Goal: Check status: Check status

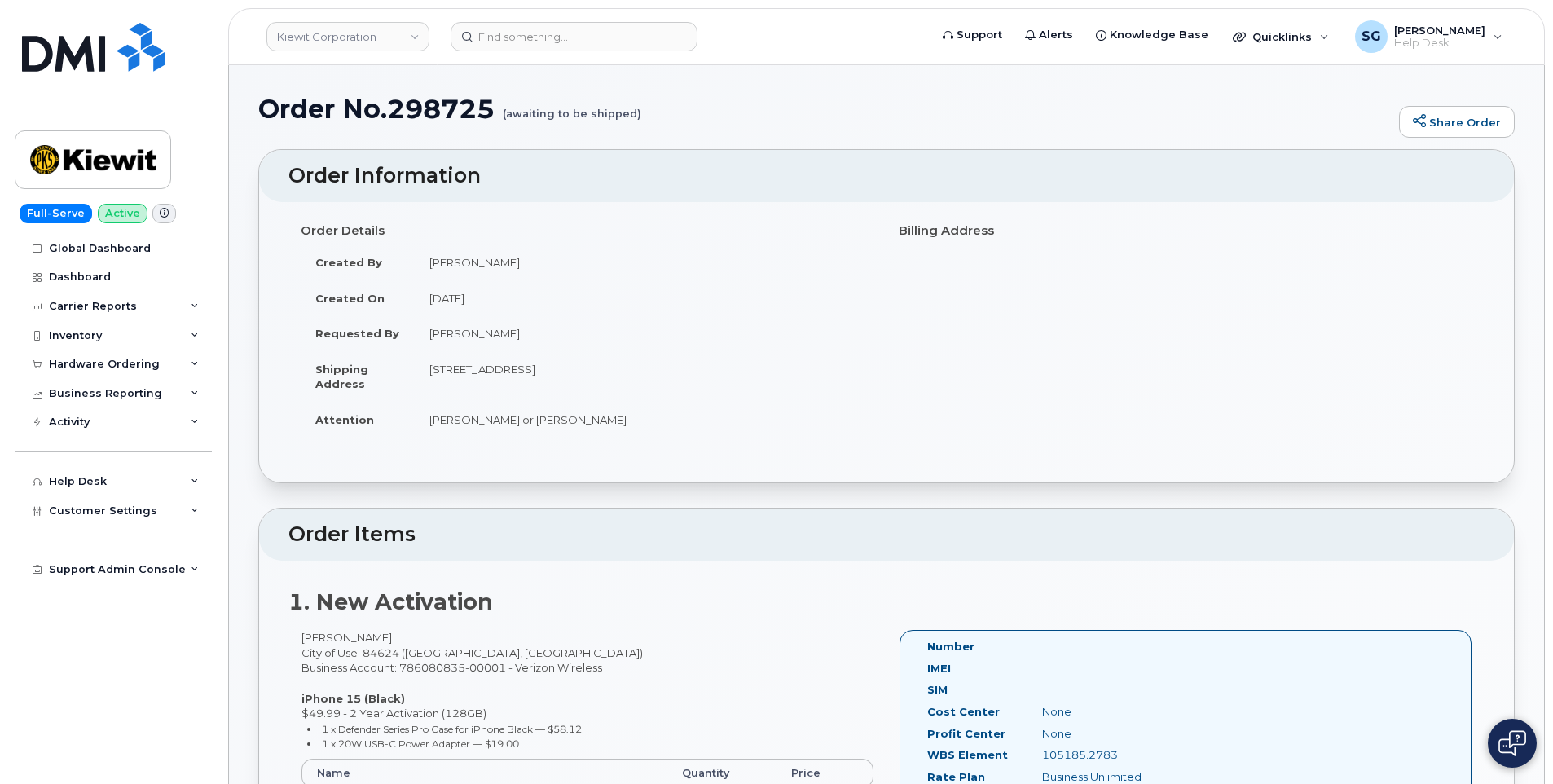
scroll to position [326, 0]
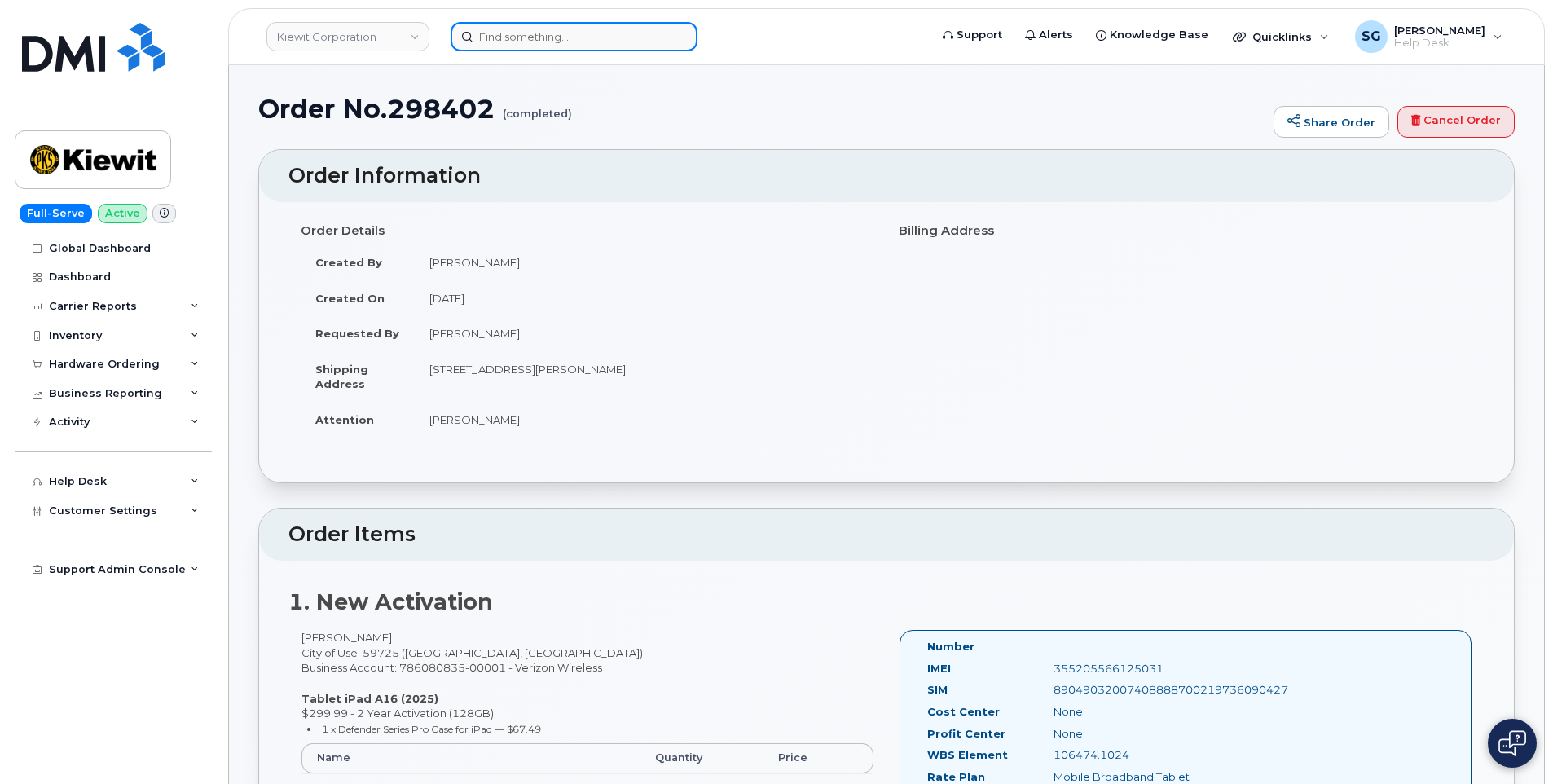
click at [643, 38] on input at bounding box center [574, 36] width 247 height 29
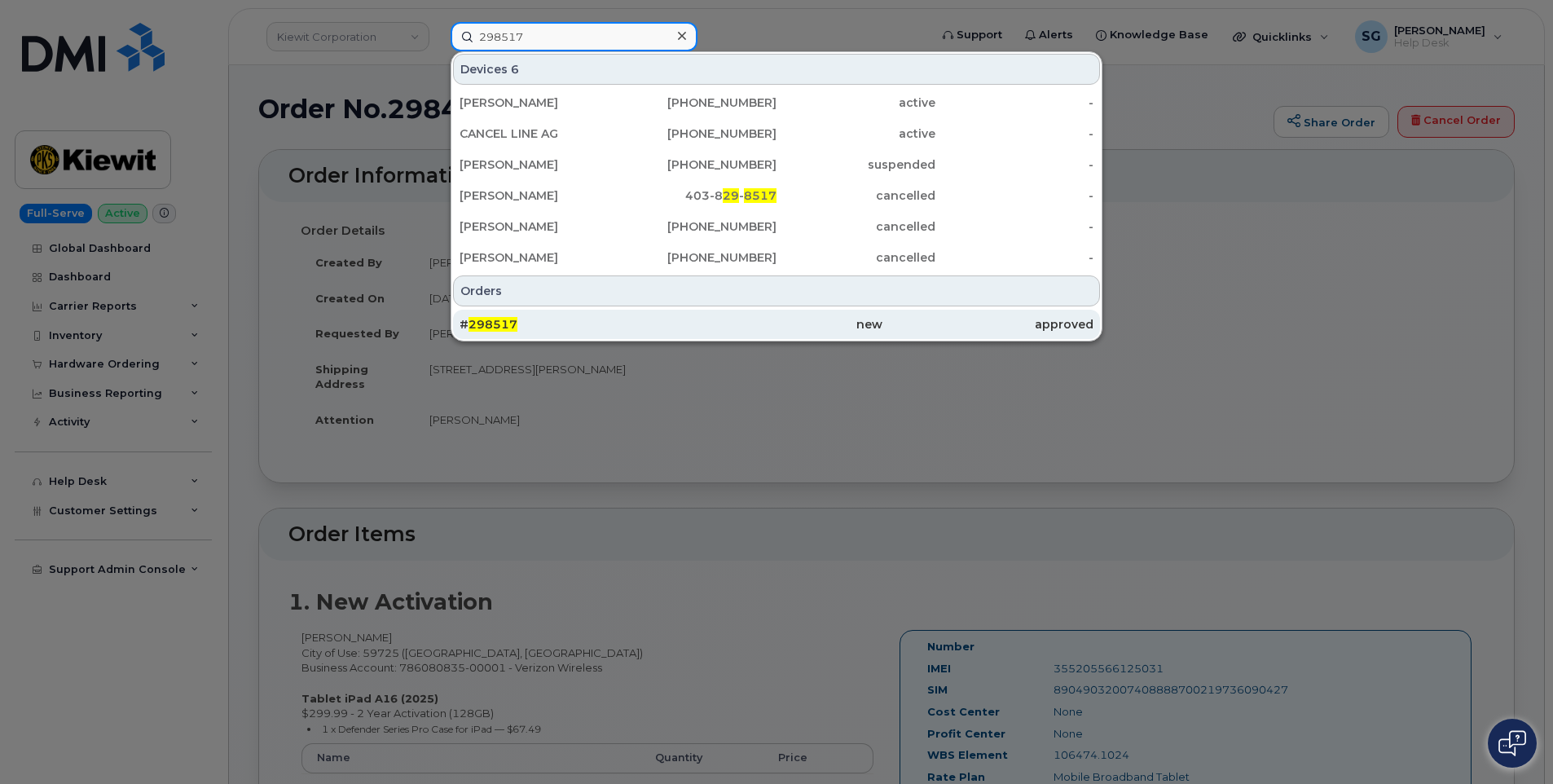
type input "298517"
click at [711, 329] on div "new" at bounding box center [776, 324] width 211 height 16
click at [721, 326] on div "new" at bounding box center [776, 324] width 211 height 16
click at [815, 325] on div "new" at bounding box center [776, 324] width 211 height 16
click at [670, 316] on div "# 298517" at bounding box center [776, 324] width 211 height 29
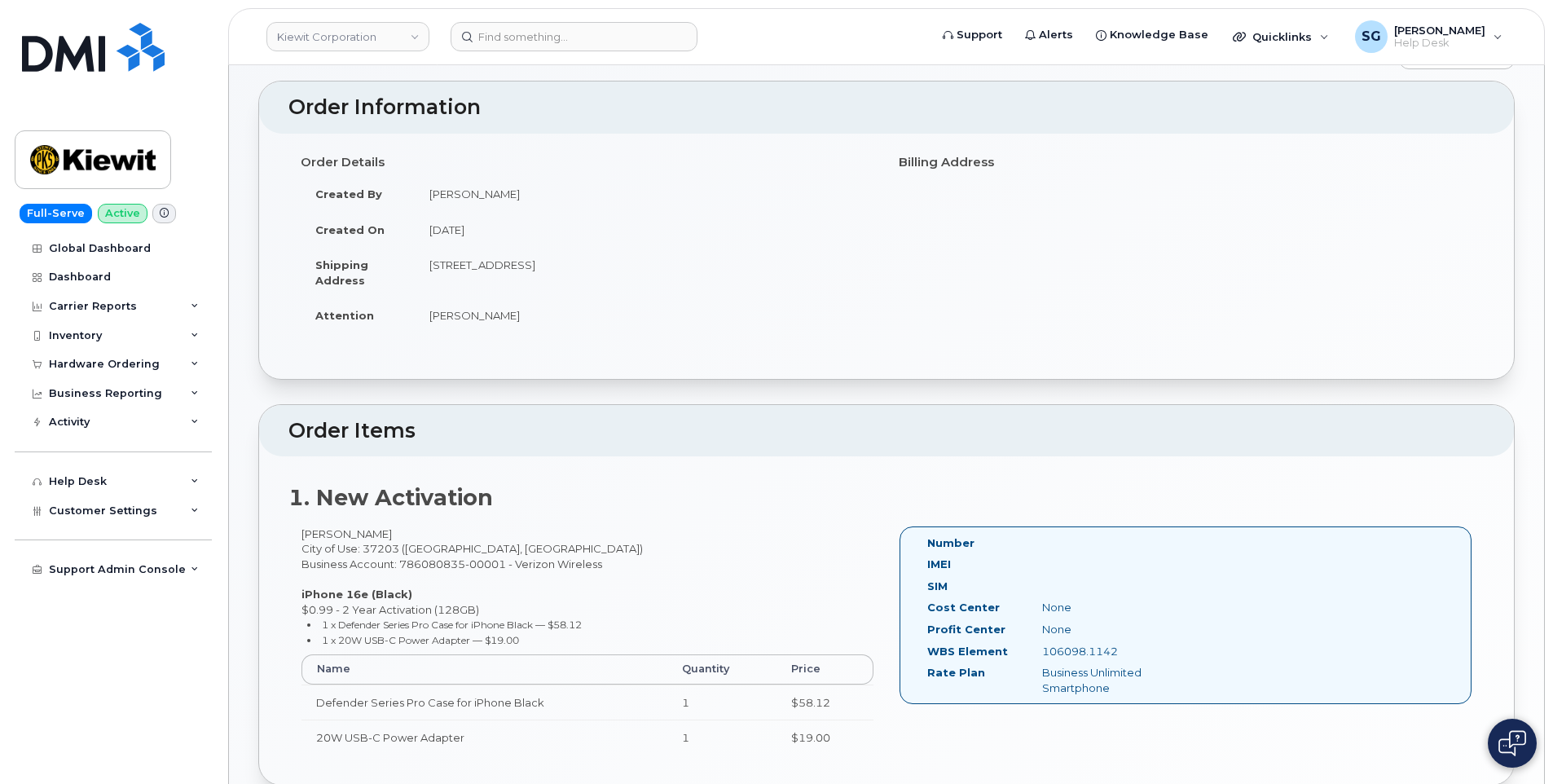
scroll to position [326, 0]
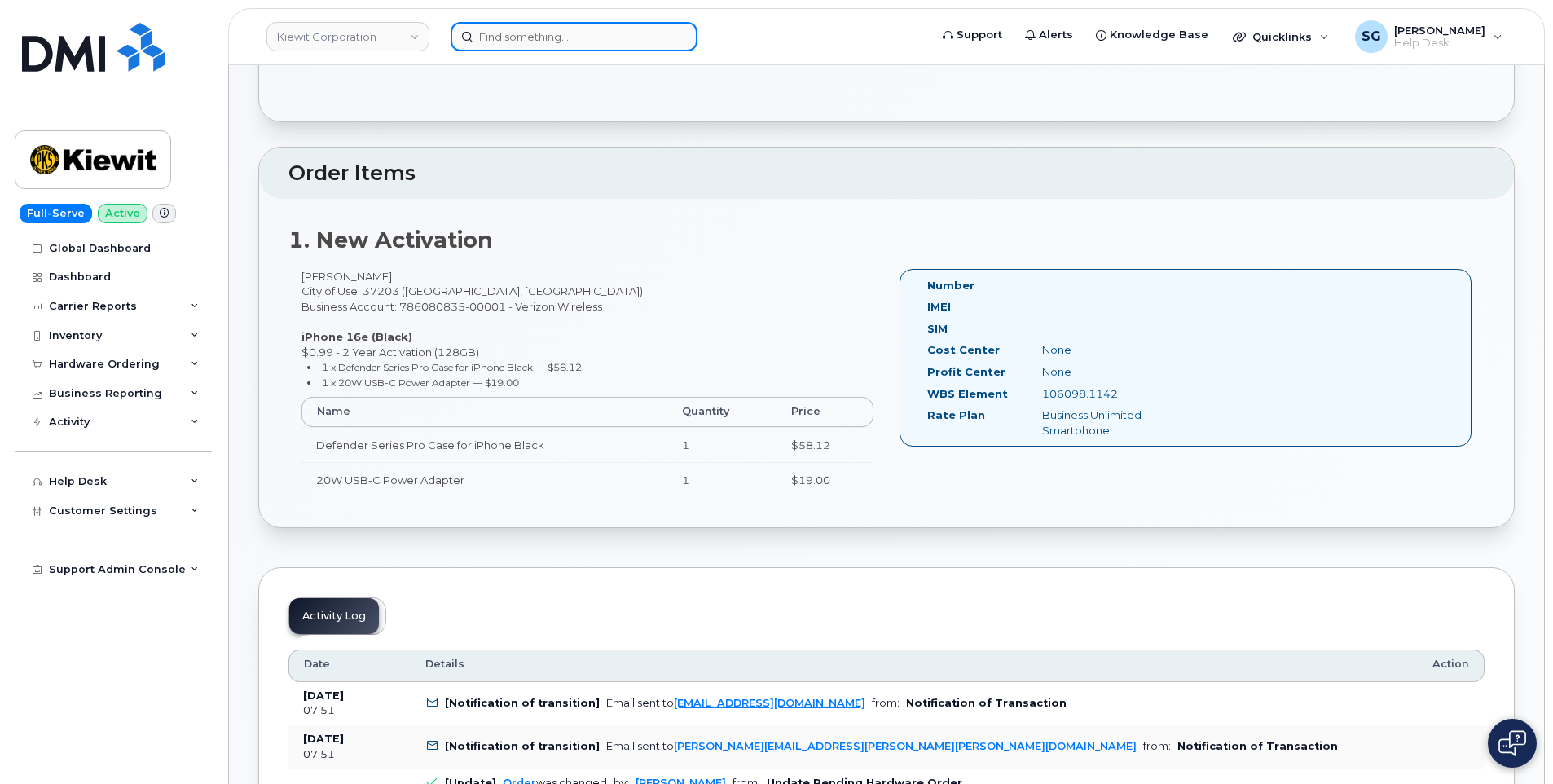
click at [588, 37] on input at bounding box center [574, 36] width 247 height 29
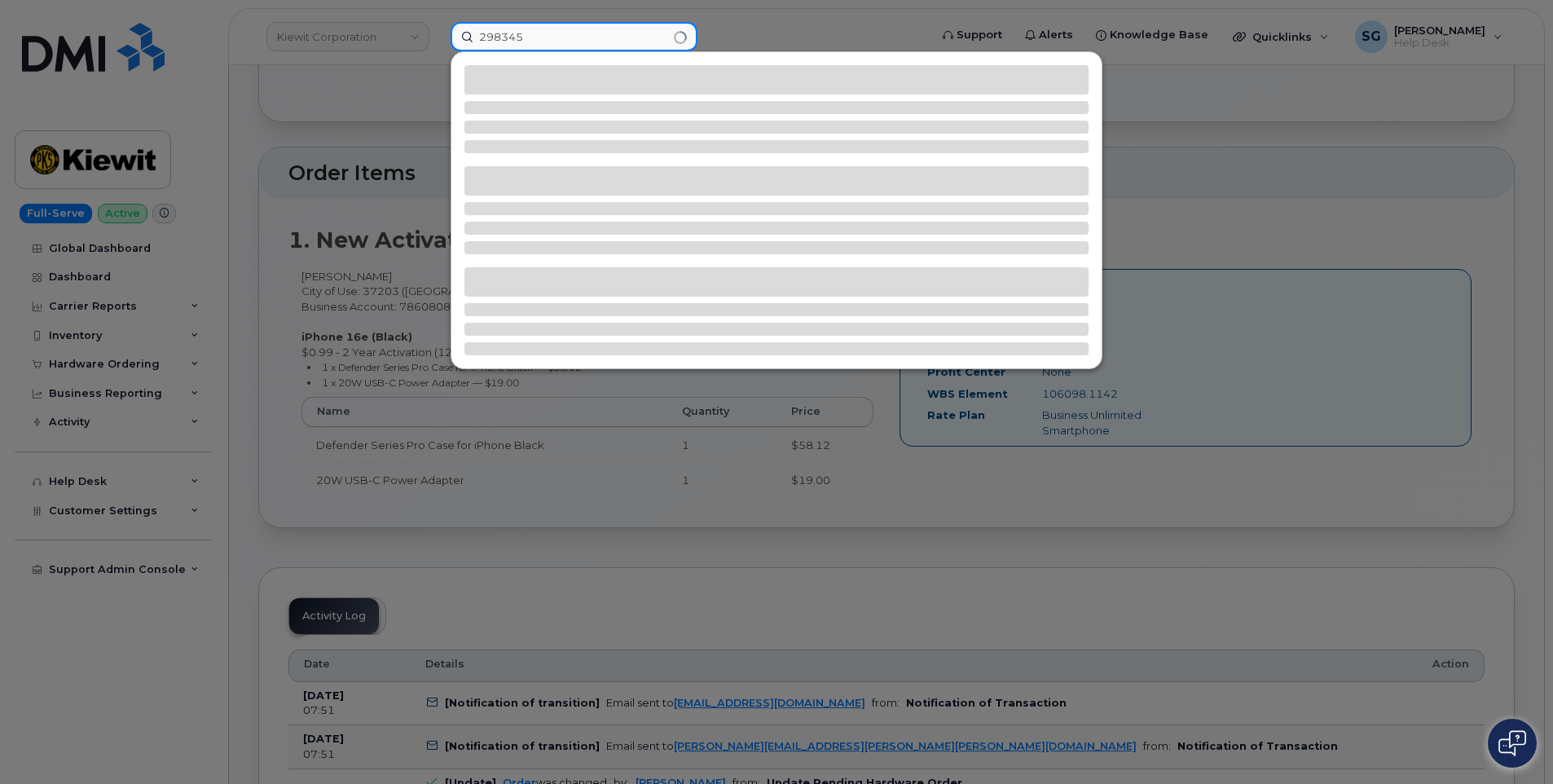
type input "298345"
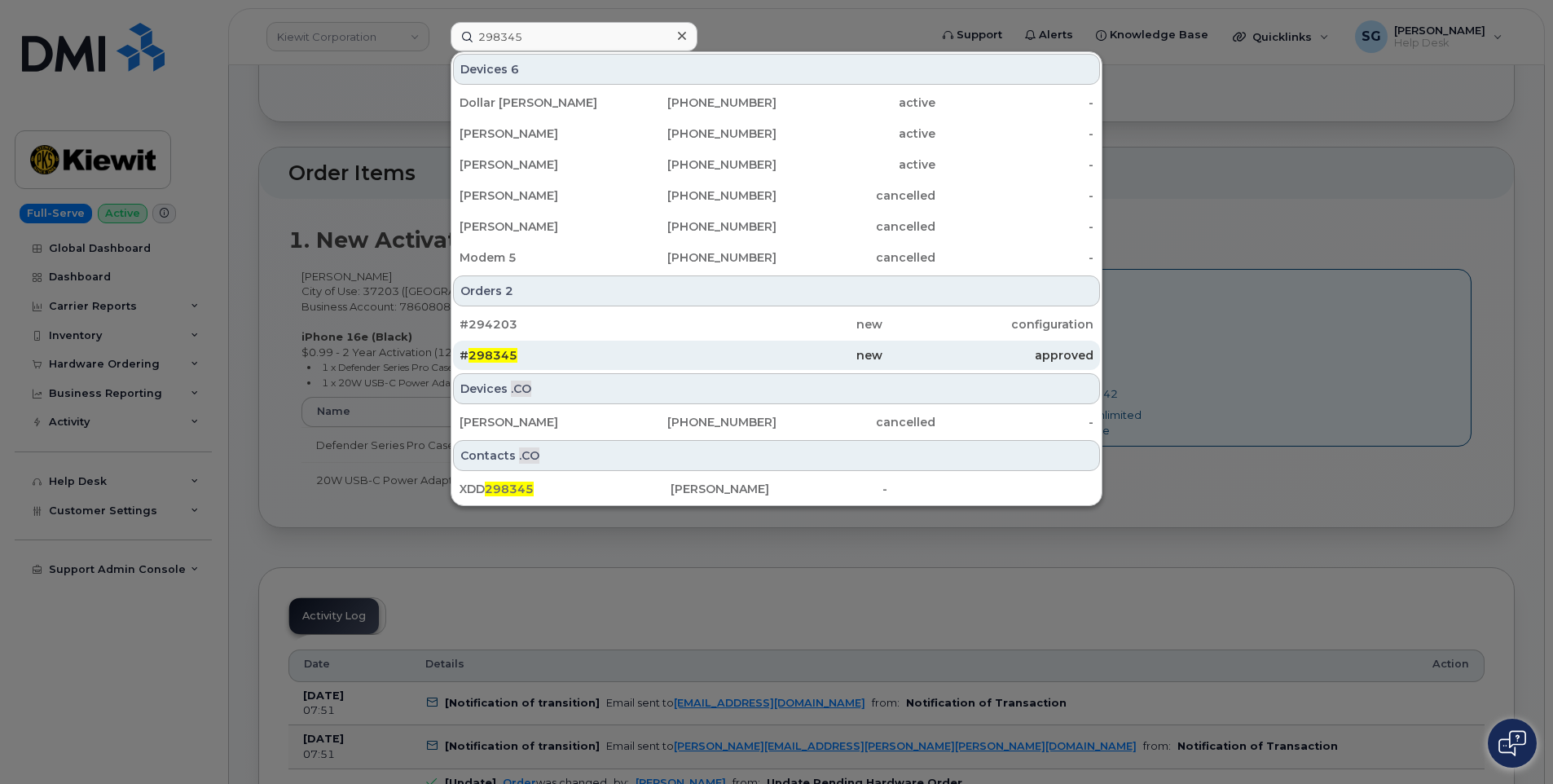
click at [545, 359] on div "# 298345" at bounding box center [565, 355] width 211 height 16
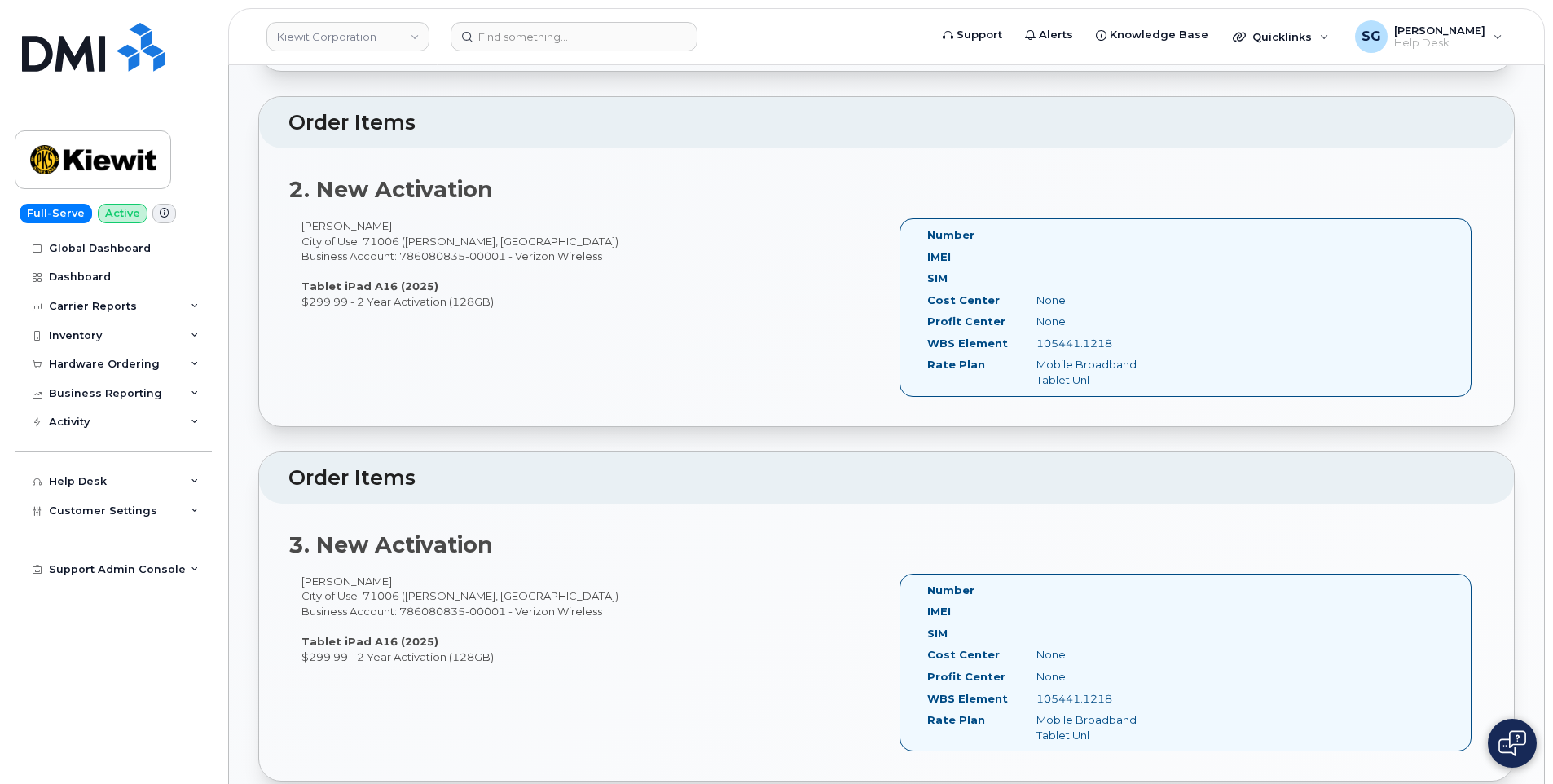
scroll to position [570, 0]
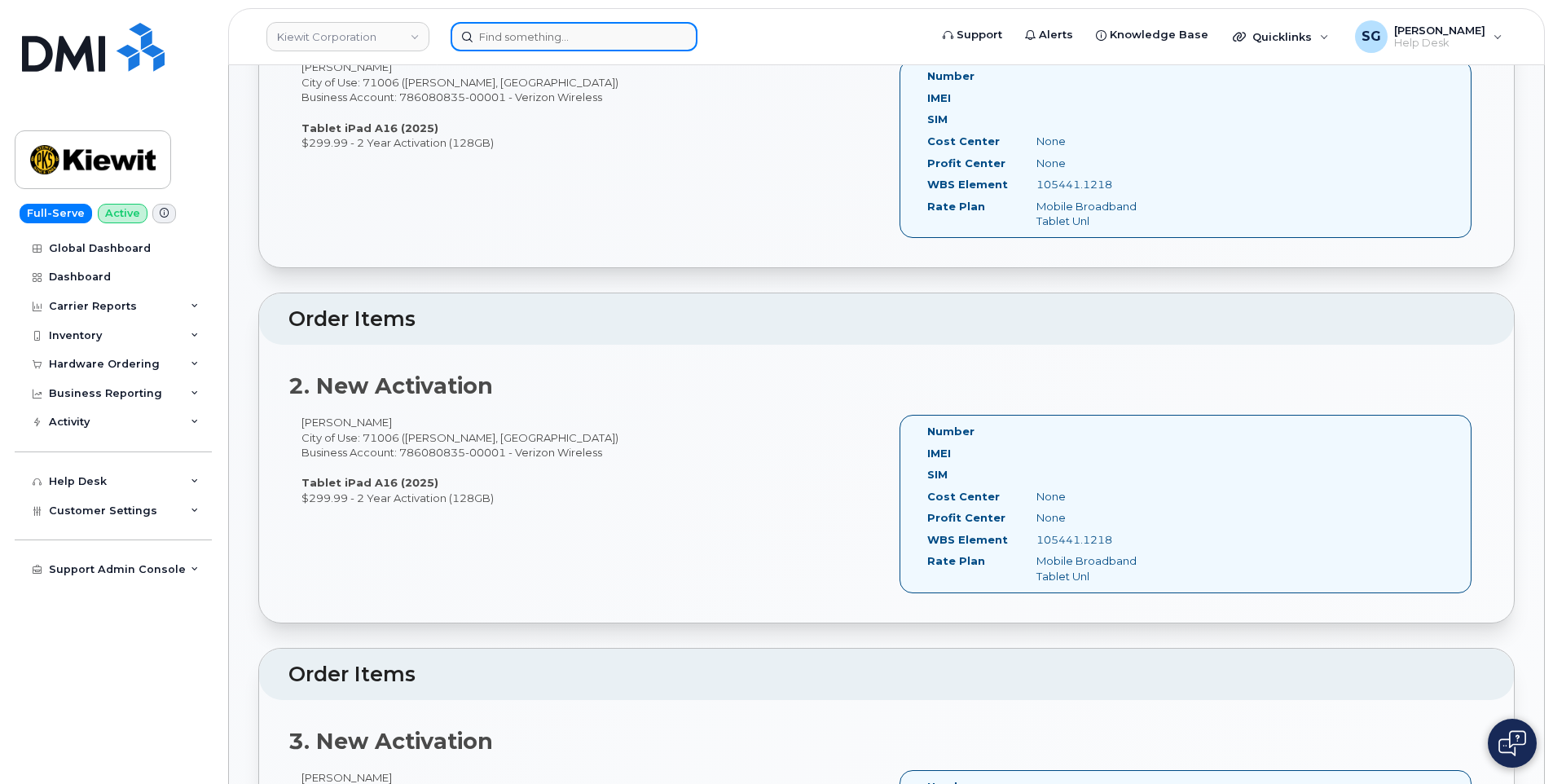
click at [579, 42] on input at bounding box center [574, 36] width 247 height 29
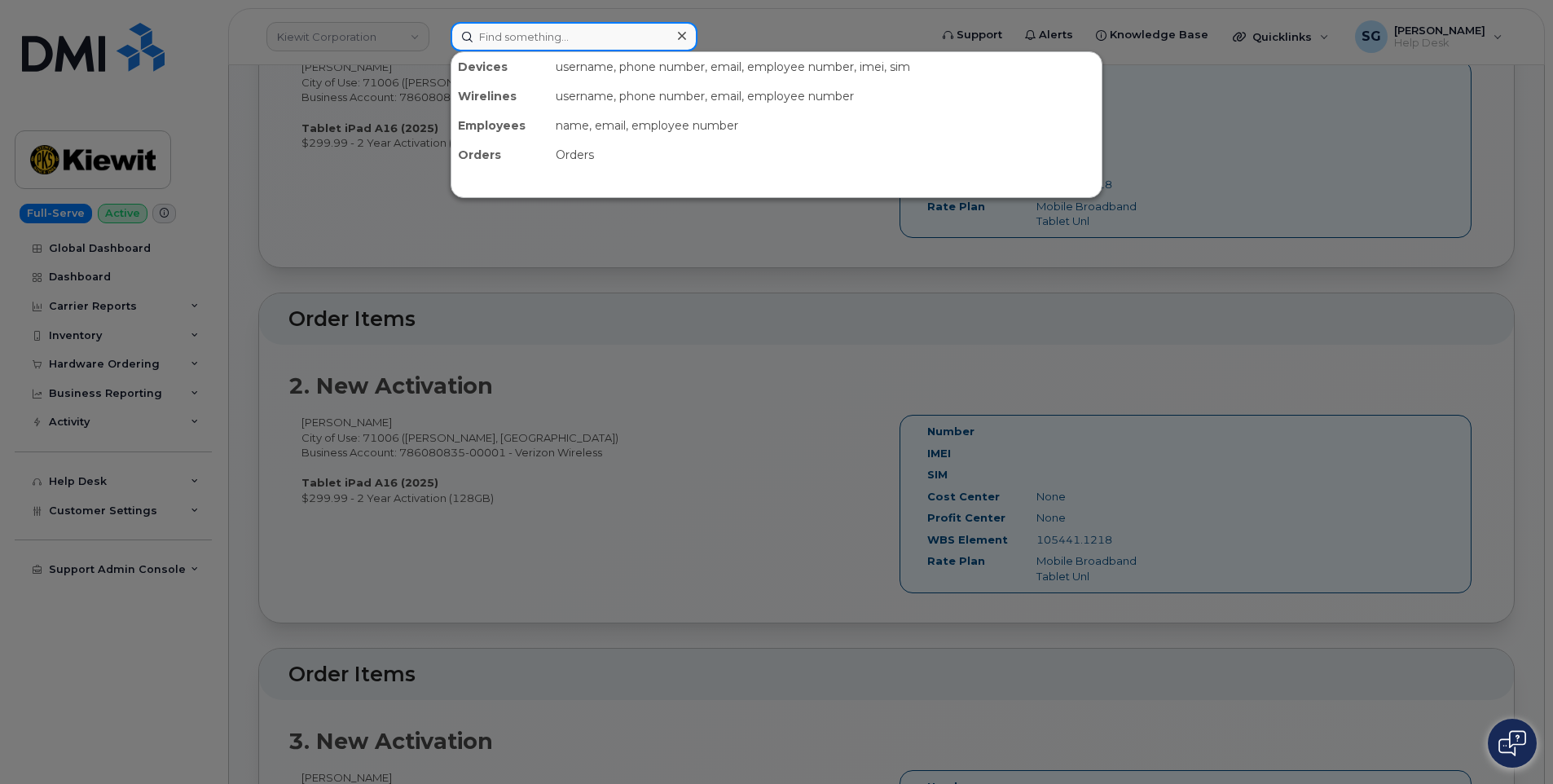
click at [577, 30] on input at bounding box center [574, 36] width 247 height 29
click at [530, 28] on input at bounding box center [574, 36] width 247 height 29
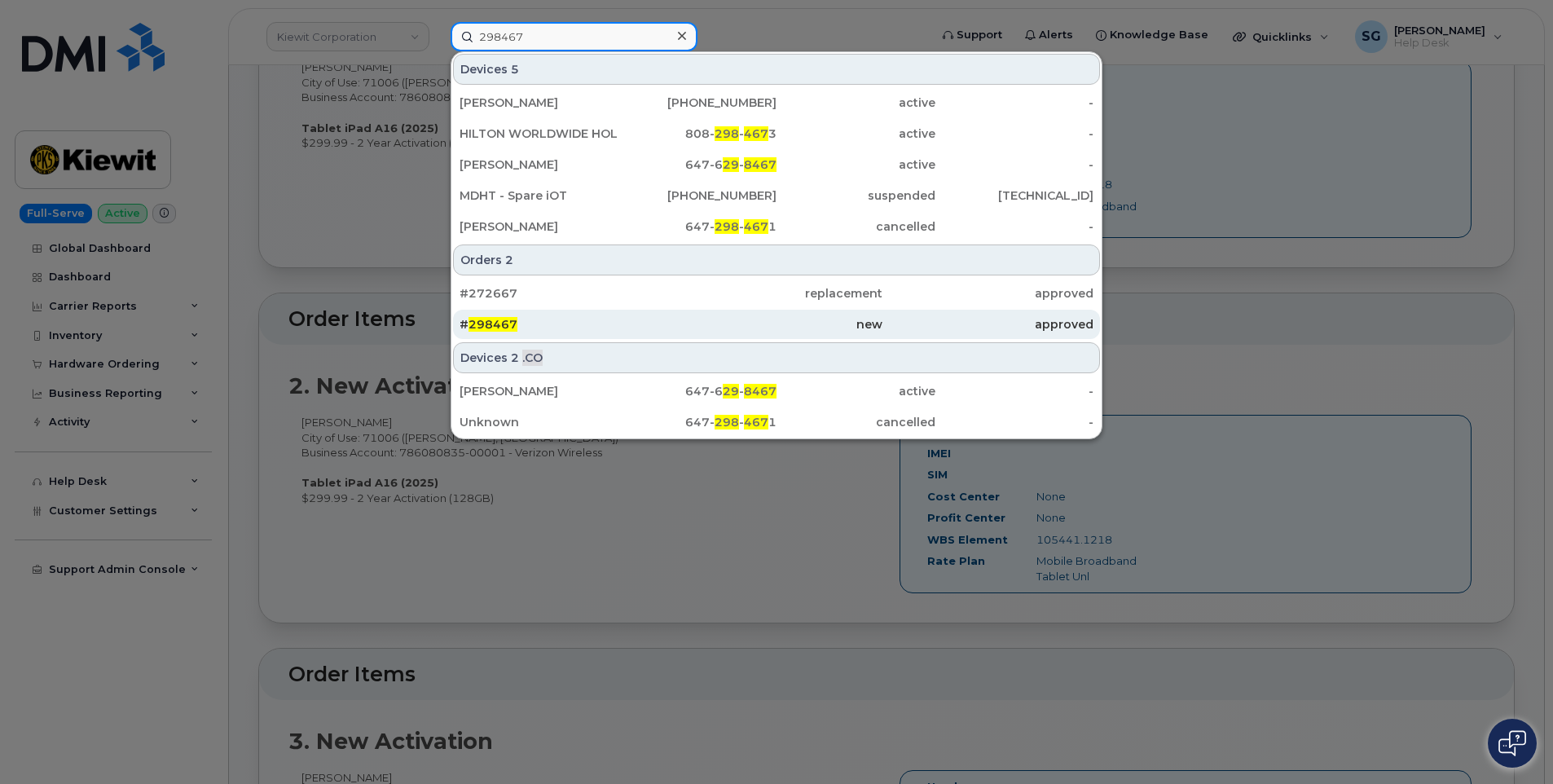
type input "298467"
click at [637, 328] on div "# 298467" at bounding box center [565, 324] width 211 height 16
